Goal: Information Seeking & Learning: Understand process/instructions

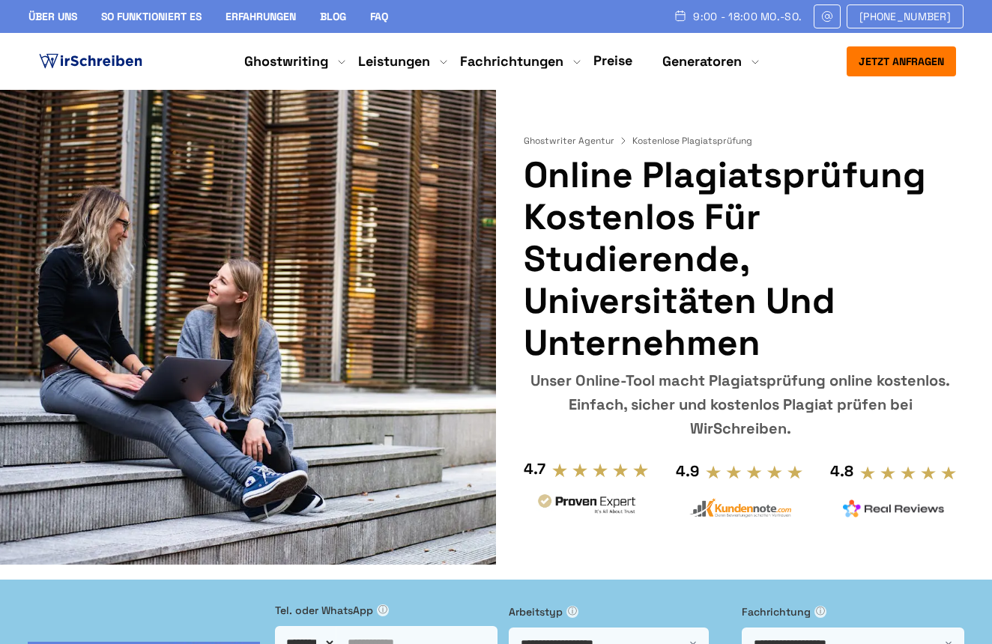
click at [568, 258] on h1 "Online Plagiatsprüfung kostenlos für Studierende, Universitäten und Unternehmen" at bounding box center [740, 259] width 434 height 210
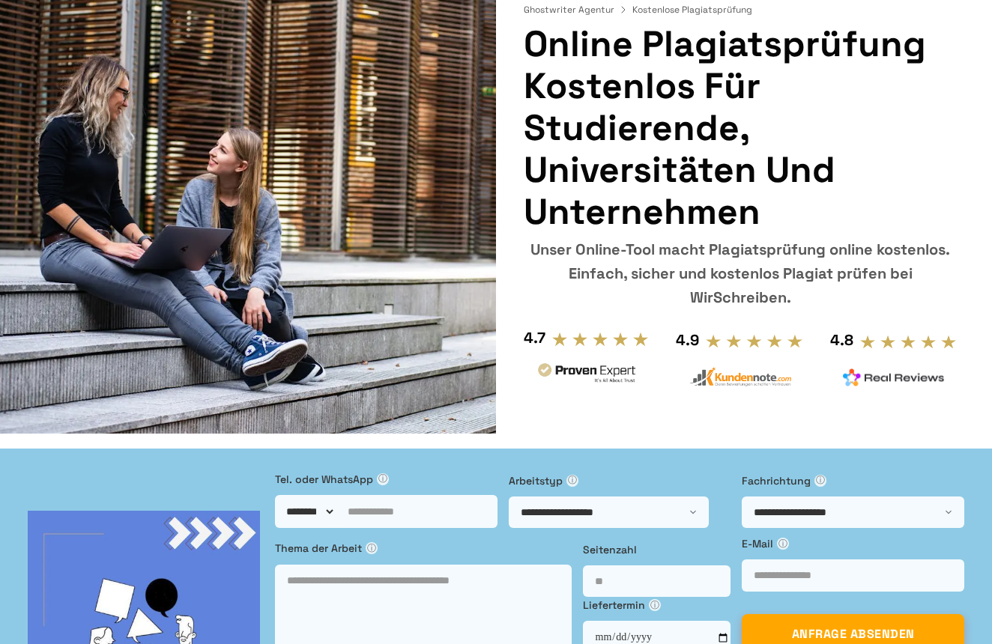
scroll to position [291, 0]
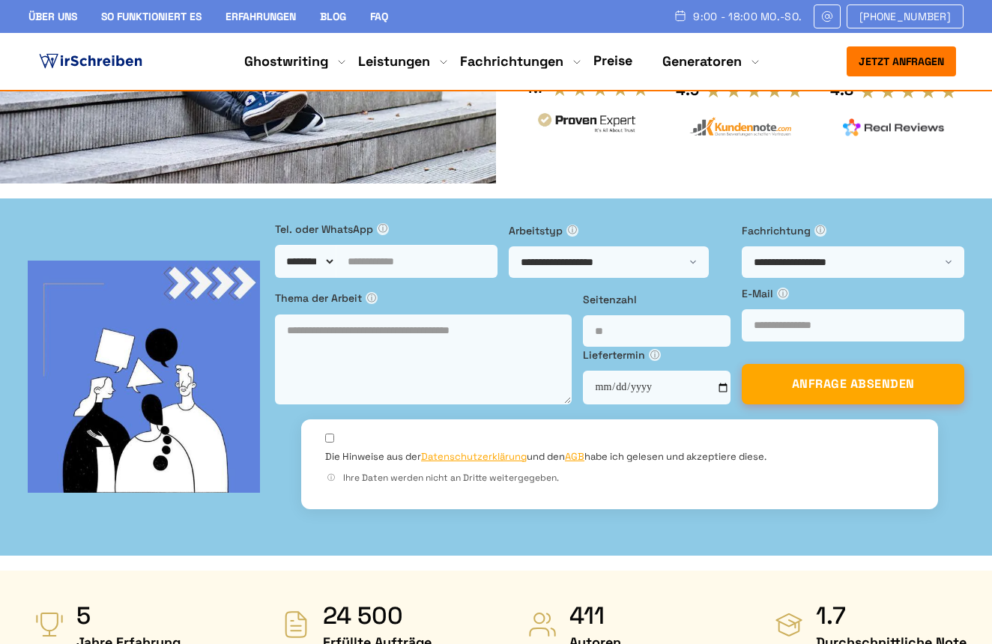
click at [547, 285] on div "Thema der Arbeit ⓘ Seitenzahl Liefertermin ⓘ ⓘ" at bounding box center [619, 344] width 689 height 118
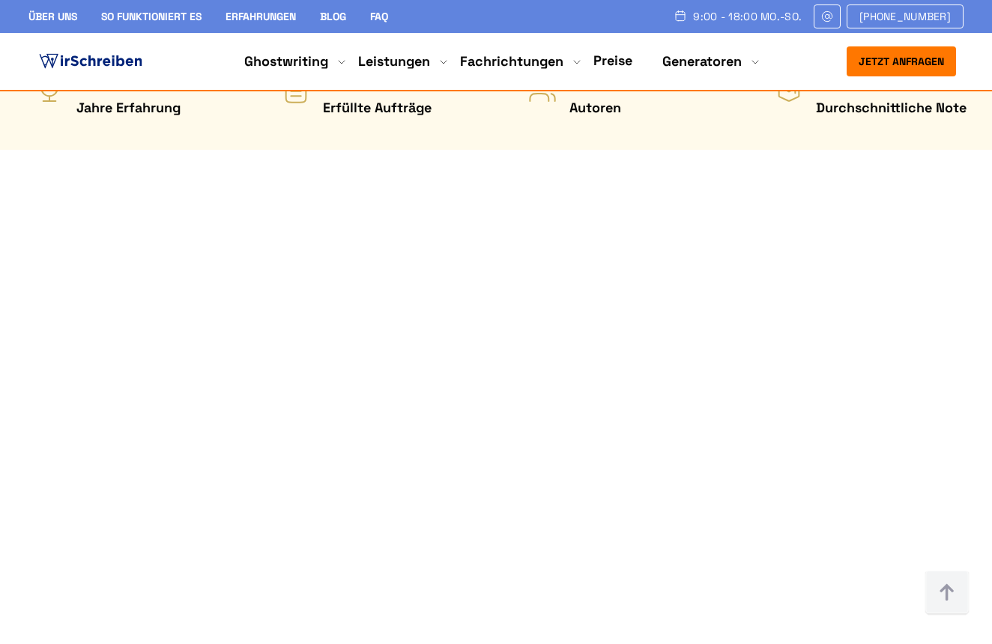
scroll to position [795, 0]
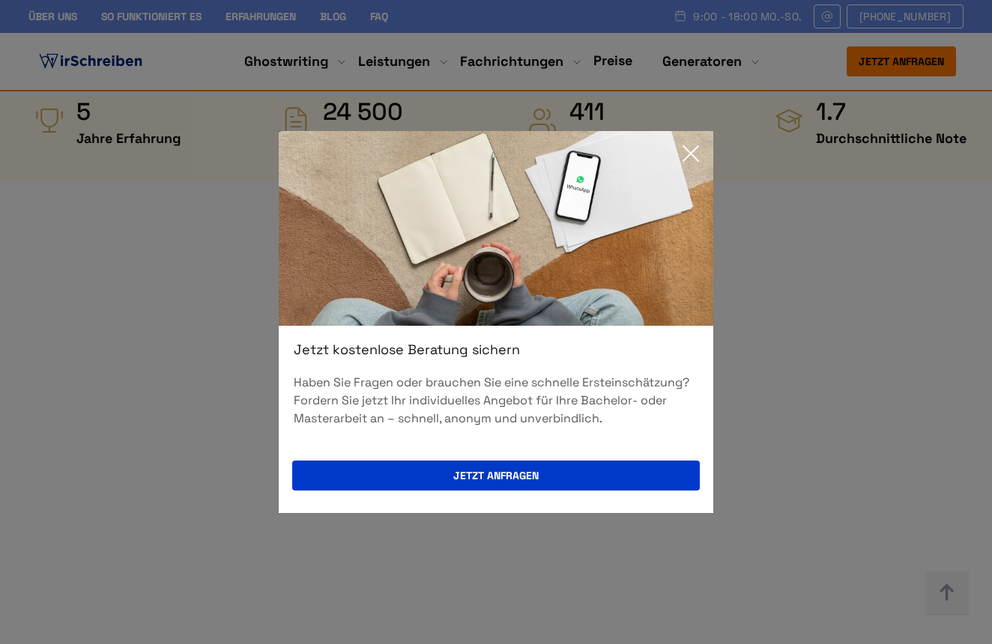
click at [186, 215] on div "Jetzt kostenlose Beratung sichern Haben Sie Fragen oder brauchen Sie eine schne…" at bounding box center [496, 322] width 992 height 644
click at [691, 153] on icon at bounding box center [690, 153] width 15 height 15
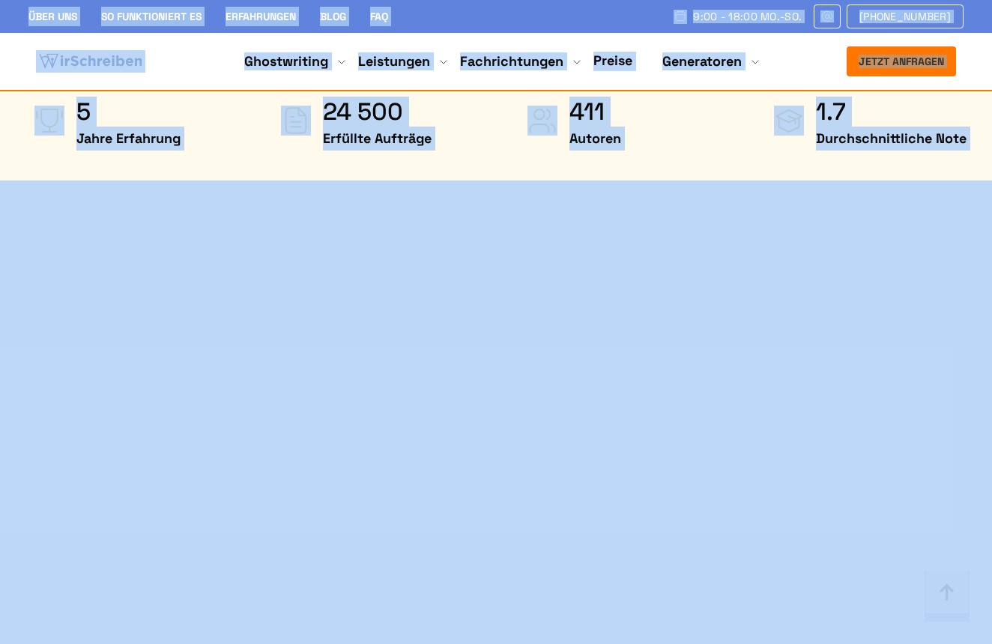
click at [600, 14] on div "Über uns So funktioniert es Erfahrungen Blog FAQ 9:00 - 18:00 Mo.-So. [PHONE_NU…" at bounding box center [495, 16] width 935 height 24
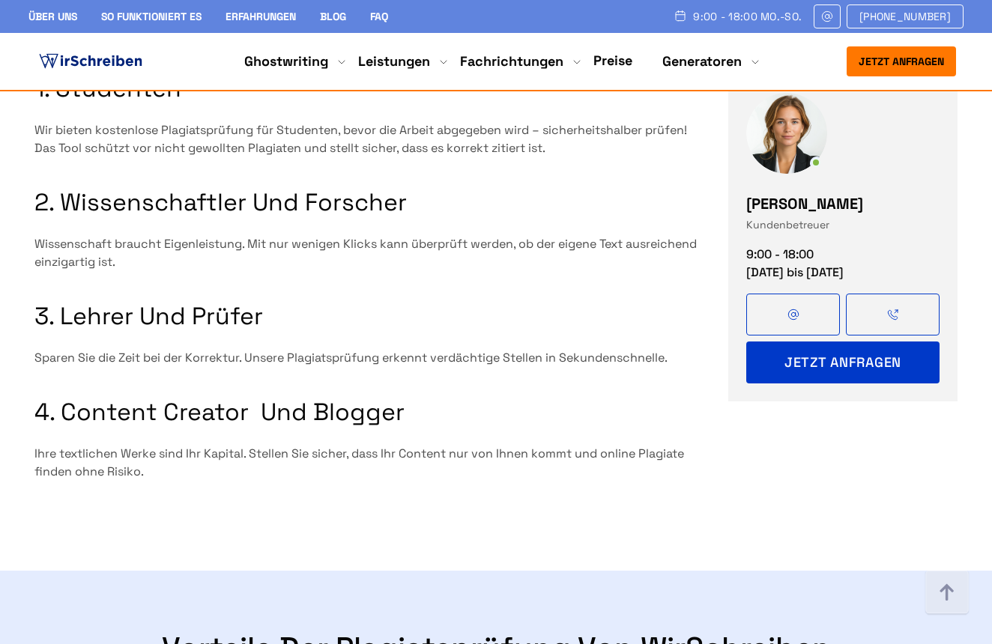
scroll to position [1690, 0]
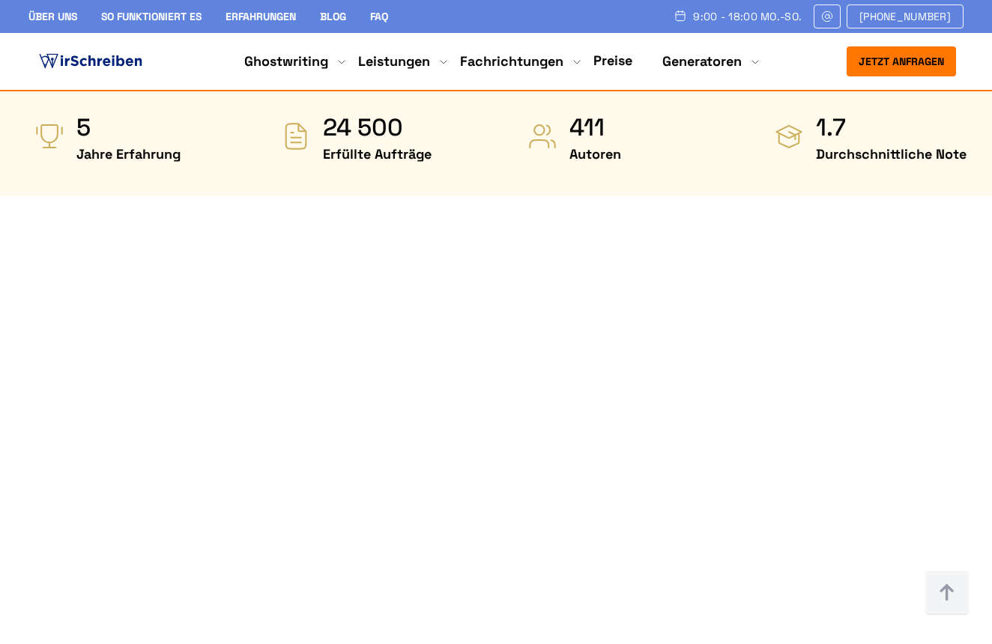
scroll to position [720, 0]
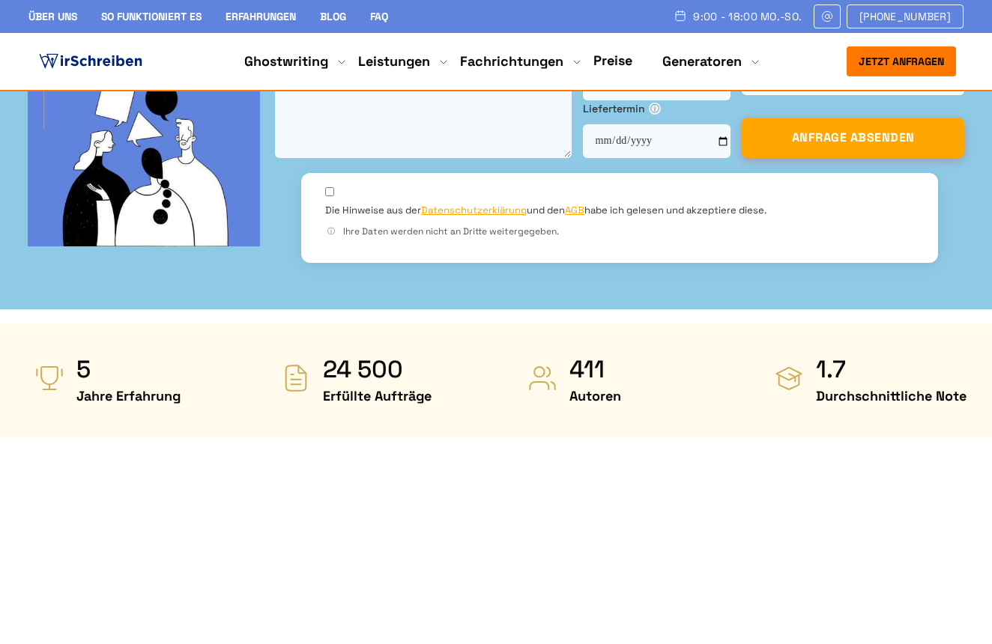
scroll to position [834, 0]
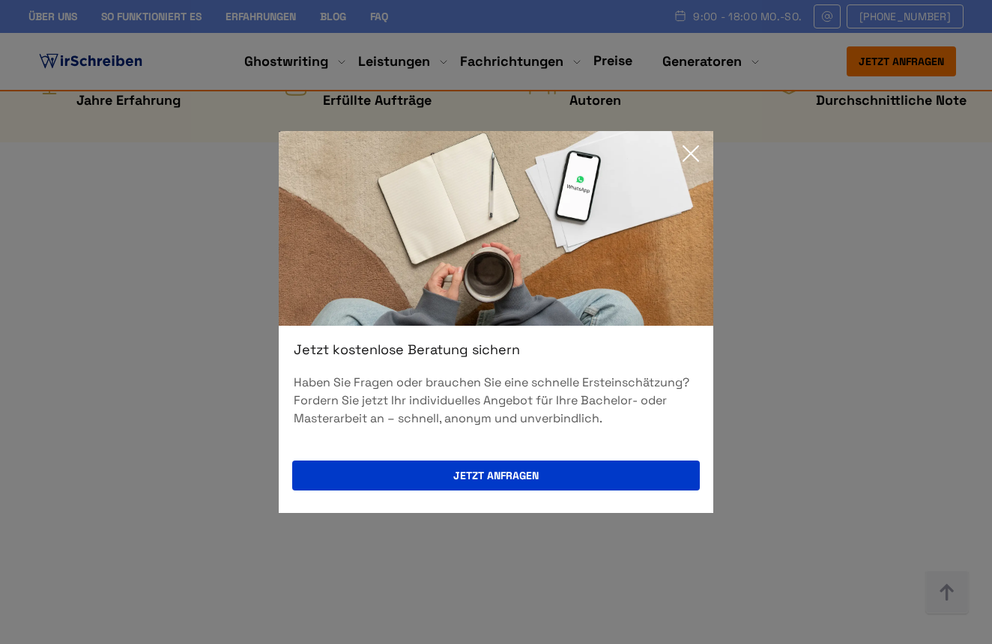
click at [703, 577] on div "Jetzt kostenlose Beratung sichern Haben Sie Fragen oder brauchen Sie eine schne…" at bounding box center [496, 322] width 992 height 644
click at [694, 151] on icon at bounding box center [690, 153] width 15 height 15
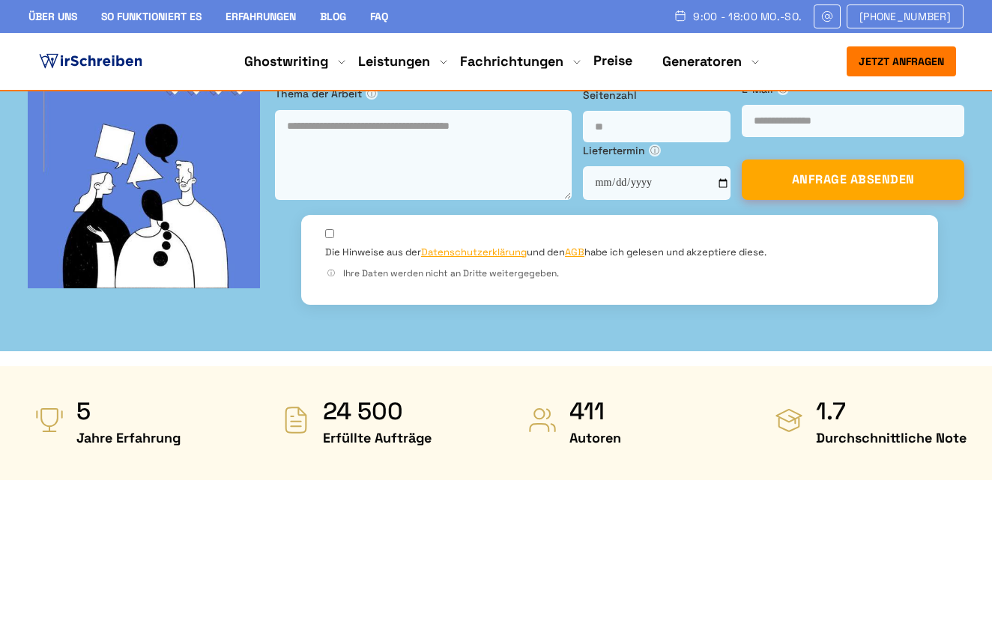
scroll to position [532, 0]
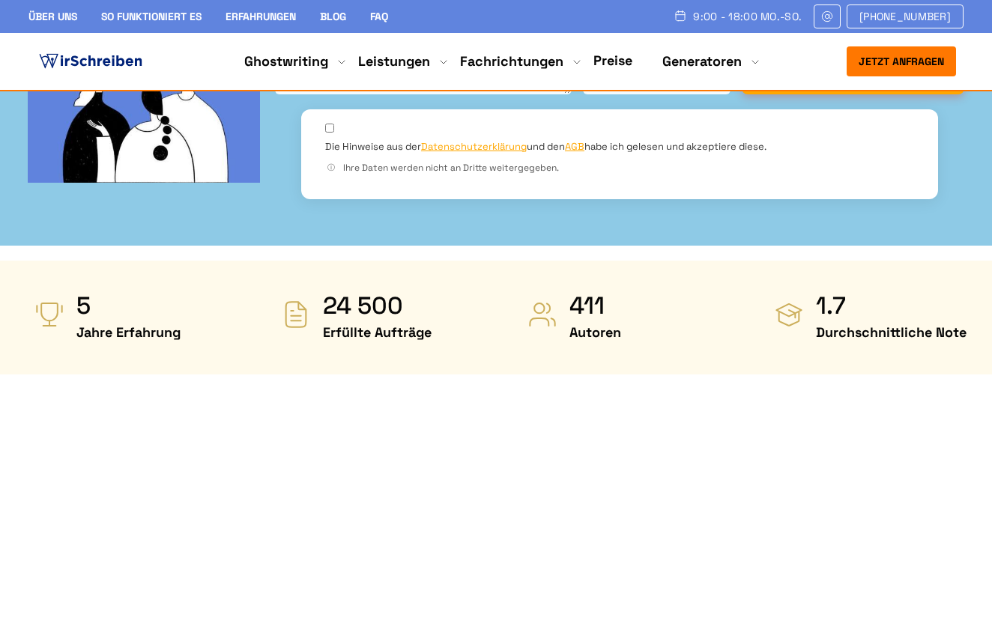
scroll to position [625, 0]
